Goal: Transaction & Acquisition: Purchase product/service

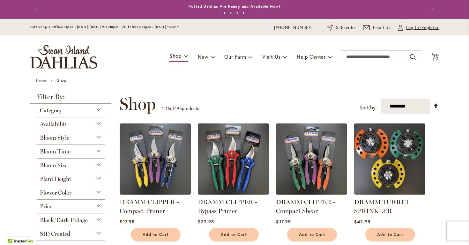
click at [406, 27] on span "Log In/Register" at bounding box center [422, 28] width 33 height 6
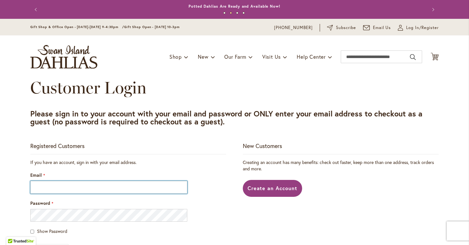
type input "**********"
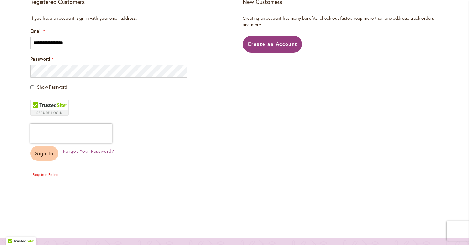
click at [43, 153] on span "Sign In" at bounding box center [44, 153] width 18 height 7
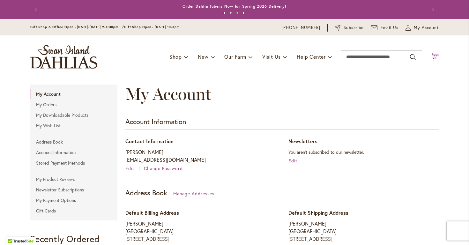
click at [436, 57] on icon "Cart .cls-1 { fill: #231f20; }" at bounding box center [434, 57] width 8 height 8
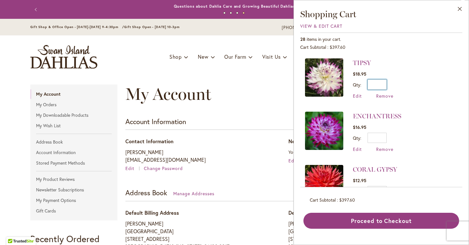
drag, startPoint x: 378, startPoint y: 84, endPoint x: 409, endPoint y: 79, distance: 31.6
click at [409, 79] on li "TIPSY $18.95 Qty * Update Edit Remove" at bounding box center [381, 81] width 152 height 47
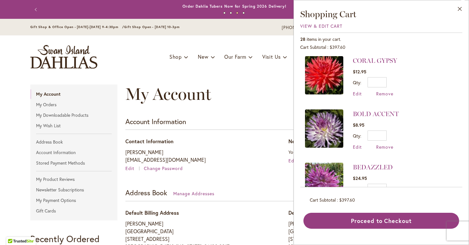
scroll to position [109, 0]
click at [384, 148] on span "Remove" at bounding box center [384, 146] width 17 height 6
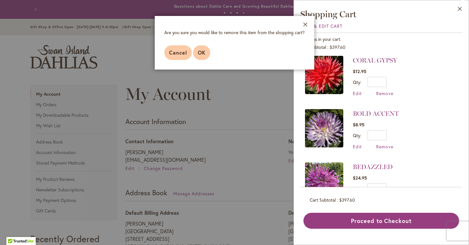
click at [207, 51] on button "OK" at bounding box center [201, 52] width 17 height 15
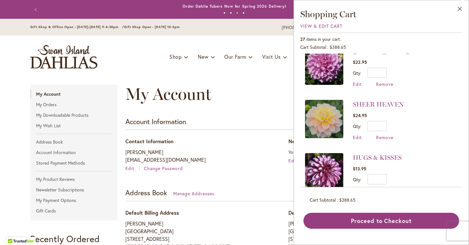
scroll to position [1018, 0]
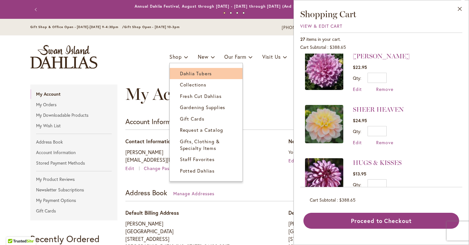
click at [188, 72] on span "Dahlia Tubers" at bounding box center [196, 73] width 32 height 6
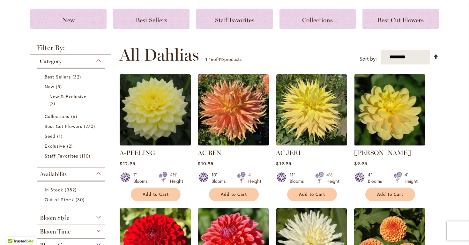
scroll to position [112, 0]
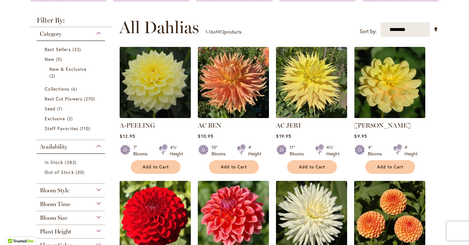
click at [95, 188] on div "Bloom Style" at bounding box center [71, 189] width 68 height 10
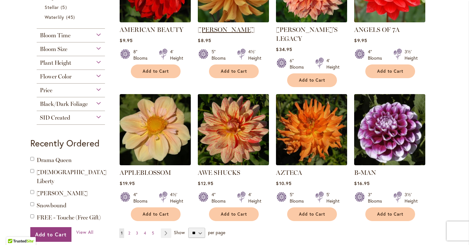
scroll to position [502, 0]
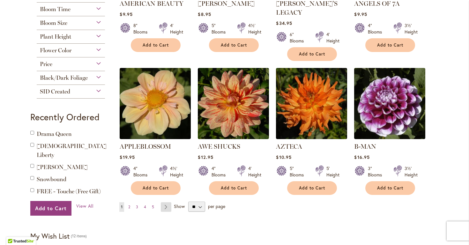
click at [165, 202] on link "Page Next" at bounding box center [166, 207] width 11 height 10
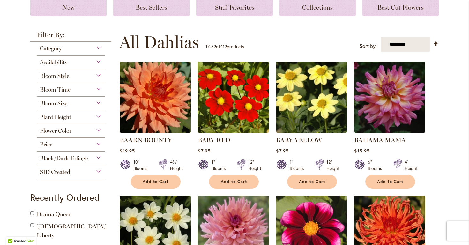
scroll to position [91, 0]
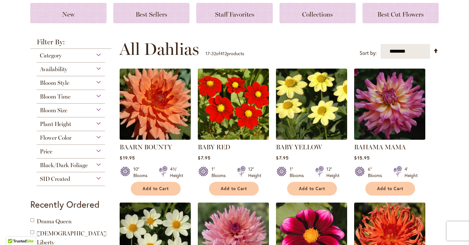
click at [97, 110] on div "Bloom Size" at bounding box center [71, 109] width 68 height 10
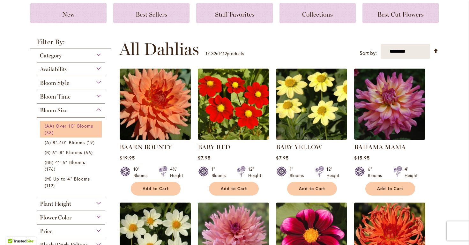
click at [89, 126] on span "(AA) Over 10" Blooms" at bounding box center [69, 126] width 48 height 6
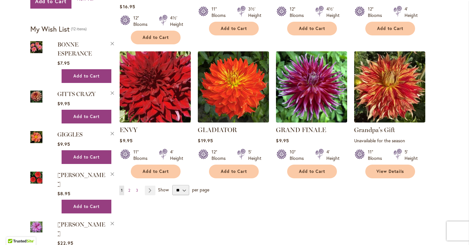
scroll to position [504, 0]
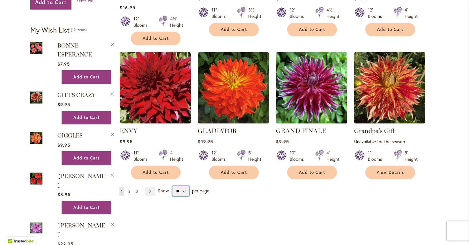
select select "**"
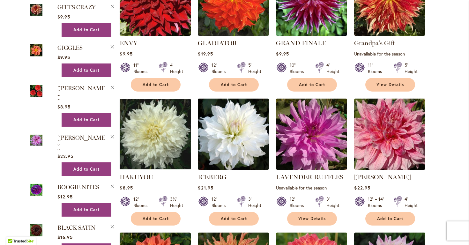
scroll to position [593, 0]
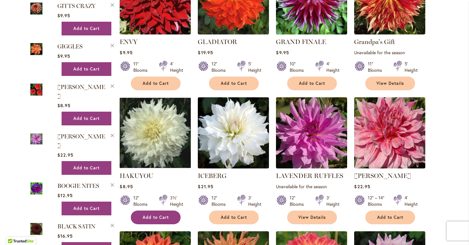
click at [165, 221] on button "Add to Cart" at bounding box center [156, 217] width 50 height 14
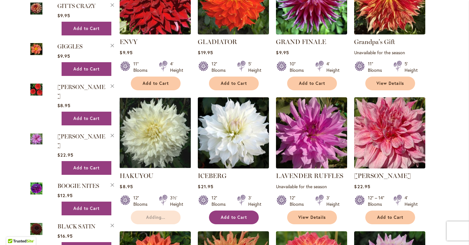
click at [227, 216] on span "Add to Cart" at bounding box center [234, 217] width 26 height 5
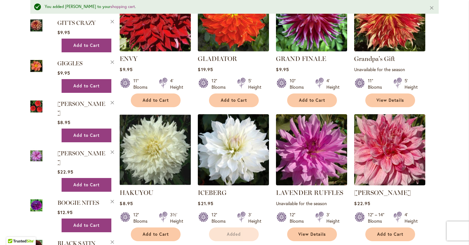
click at [387, 220] on div "12" – 14" Blooms 4' Height" at bounding box center [389, 215] width 71 height 18
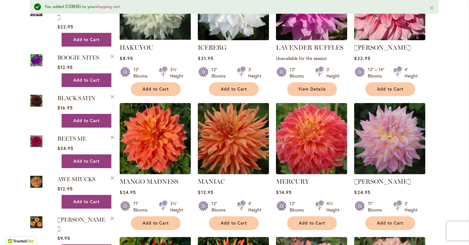
scroll to position [739, 0]
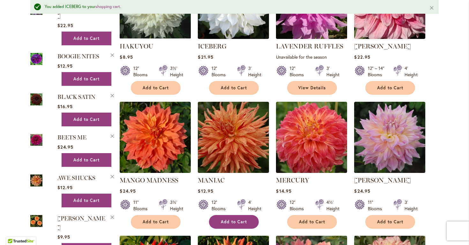
click at [248, 219] on button "Add to Cart" at bounding box center [234, 222] width 50 height 14
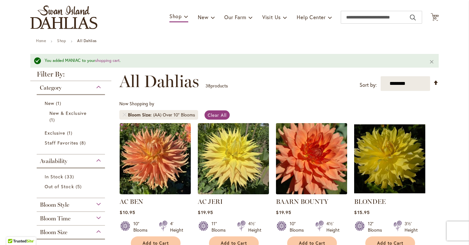
scroll to position [40, 0]
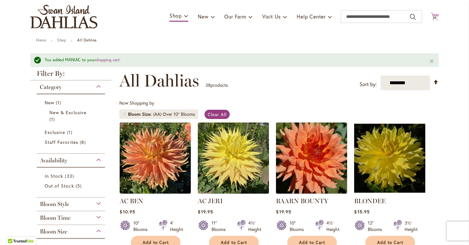
click at [431, 16] on icon "Cart .cls-1 { fill: #231f20; }" at bounding box center [434, 16] width 8 height 8
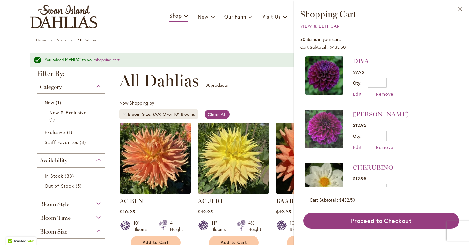
scroll to position [1467, 0]
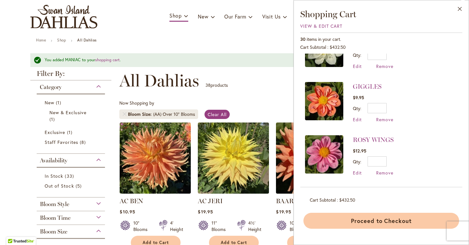
click at [427, 216] on button "Proceed to Checkout" at bounding box center [381, 221] width 156 height 16
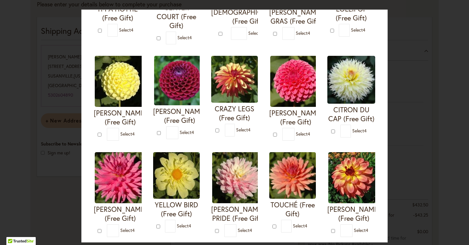
scroll to position [112, 0]
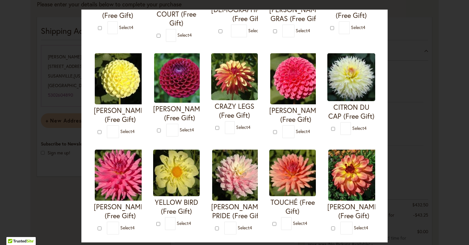
type input "*"
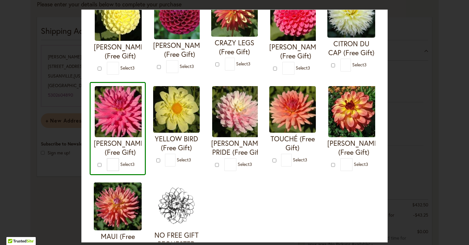
scroll to position [172, 0]
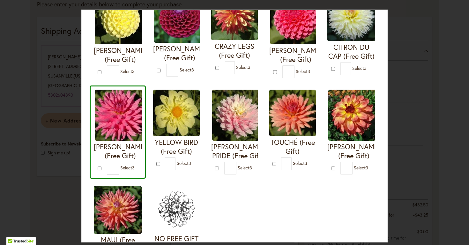
type input "*"
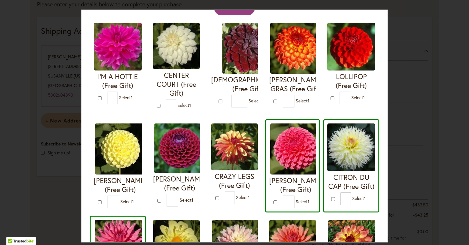
scroll to position [41, 0]
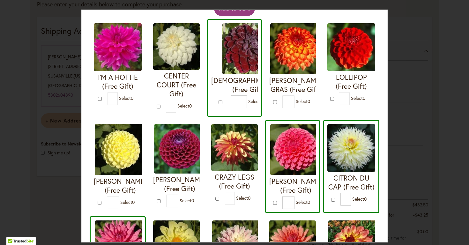
type input "*"
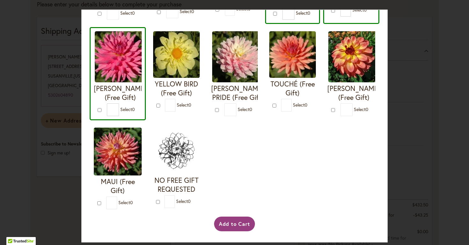
scroll to position [333, 0]
click at [228, 225] on button "Add to Cart" at bounding box center [234, 224] width 41 height 15
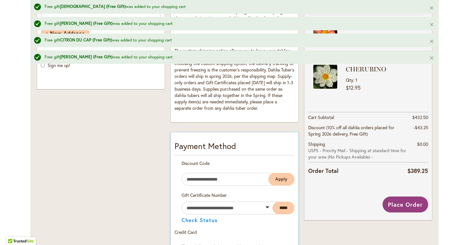
scroll to position [268, 0]
click at [221, 184] on input "Enter discount code" at bounding box center [227, 179] width 92 height 13
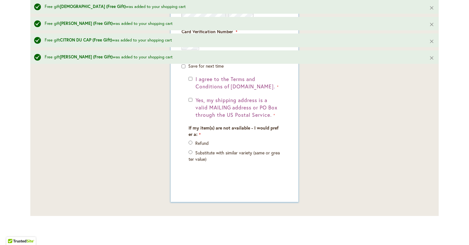
scroll to position [569, 0]
